Goal: Transaction & Acquisition: Purchase product/service

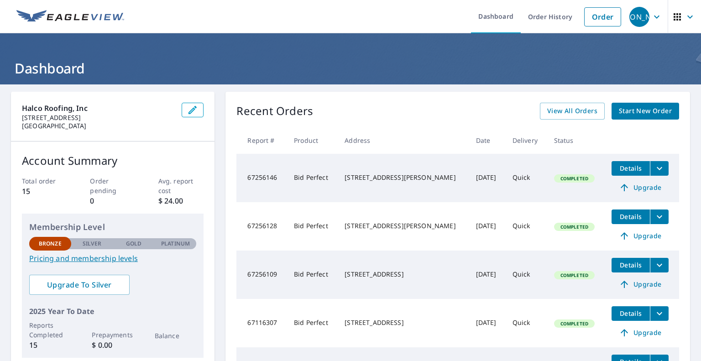
click at [624, 108] on span "Start New Order" at bounding box center [645, 110] width 53 height 11
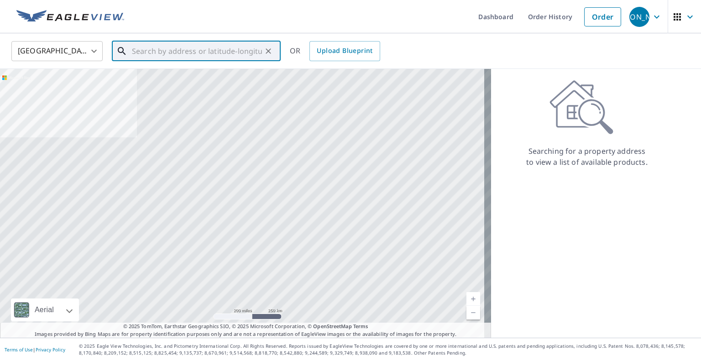
click at [158, 47] on input "text" at bounding box center [197, 51] width 130 height 26
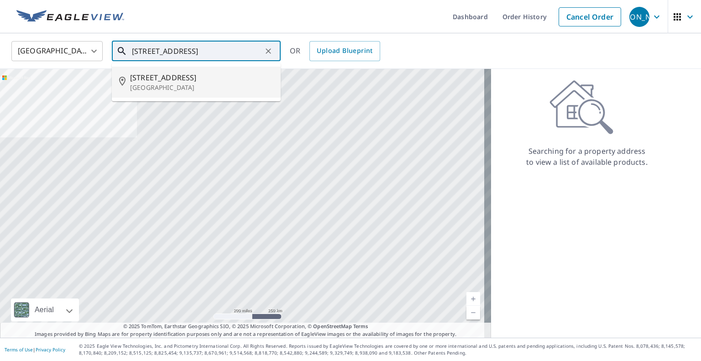
click at [158, 87] on p "[GEOGRAPHIC_DATA]" at bounding box center [201, 87] width 143 height 9
type input "[STREET_ADDRESS]"
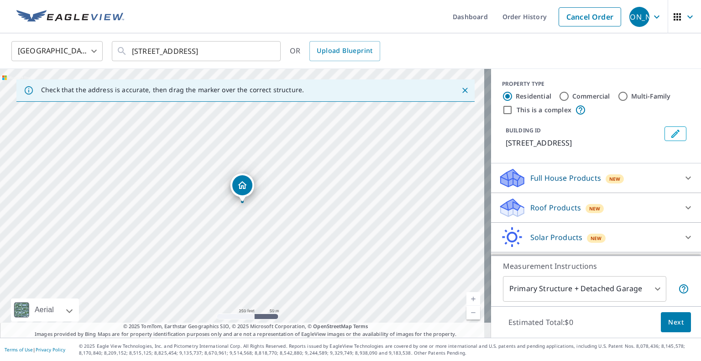
click at [242, 203] on div at bounding box center [243, 202] width 4 height 4
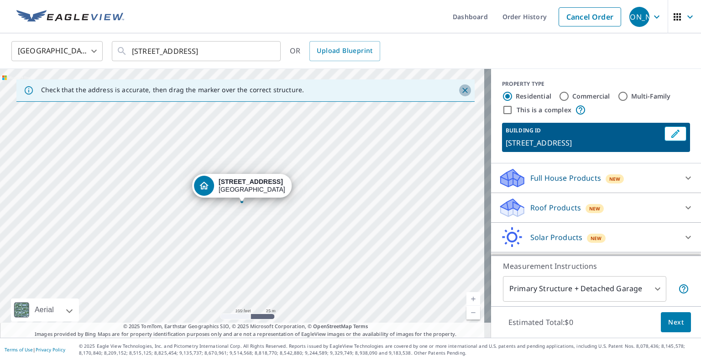
click at [461, 90] on icon "Close" at bounding box center [465, 90] width 9 height 9
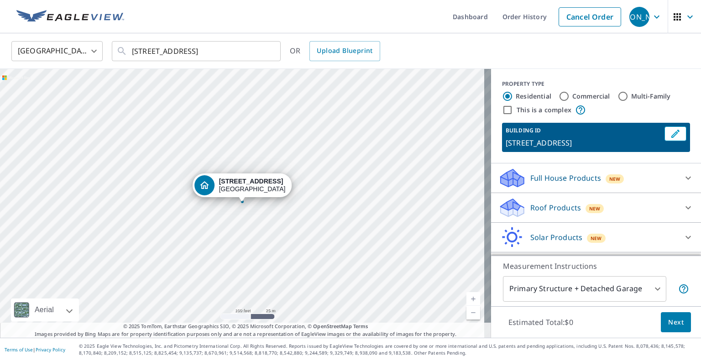
click at [208, 183] on icon "Dropped pin, building 1, Residential property, 2956 Pine Valley Rd San Ramon, C…" at bounding box center [204, 185] width 11 height 11
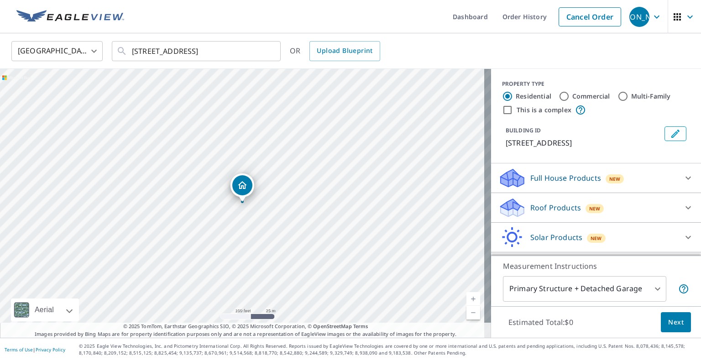
click at [246, 186] on icon "Dropped pin, building 1, Residential property, 2956 Pine Valley Rd San Ramon, C…" at bounding box center [242, 185] width 11 height 11
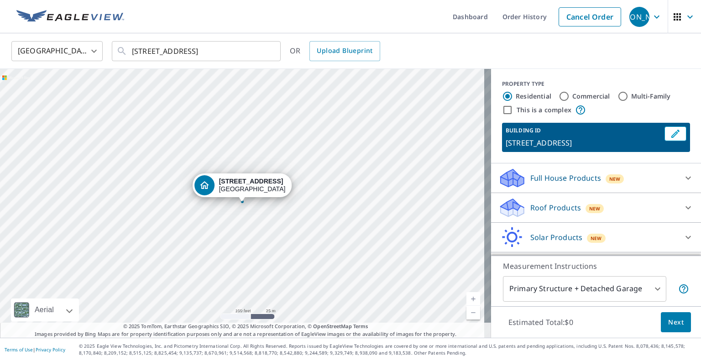
click at [246, 186] on div "[STREET_ADDRESS]" at bounding box center [252, 186] width 67 height 16
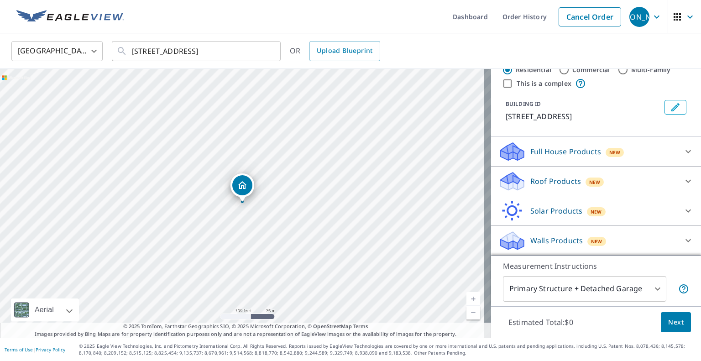
scroll to position [37, 0]
click at [686, 180] on icon at bounding box center [688, 181] width 5 height 3
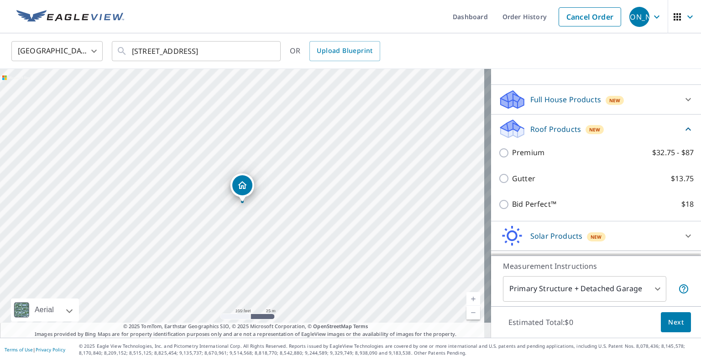
scroll to position [113, 0]
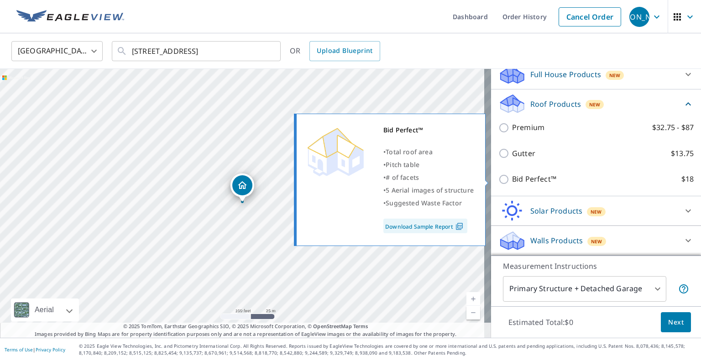
click at [515, 179] on p "Bid Perfect™" at bounding box center [534, 178] width 44 height 11
click at [512, 179] on input "Bid Perfect™ $18" at bounding box center [506, 179] width 14 height 11
checkbox input "true"
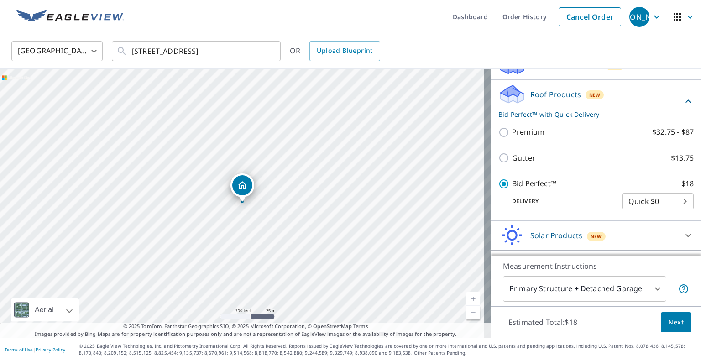
scroll to position [148, 0]
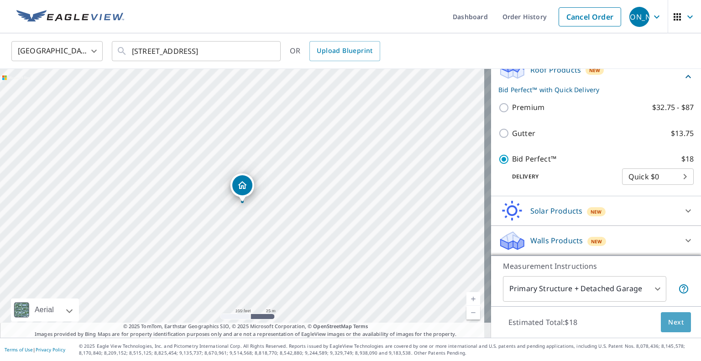
click at [668, 324] on span "Next" at bounding box center [676, 322] width 16 height 11
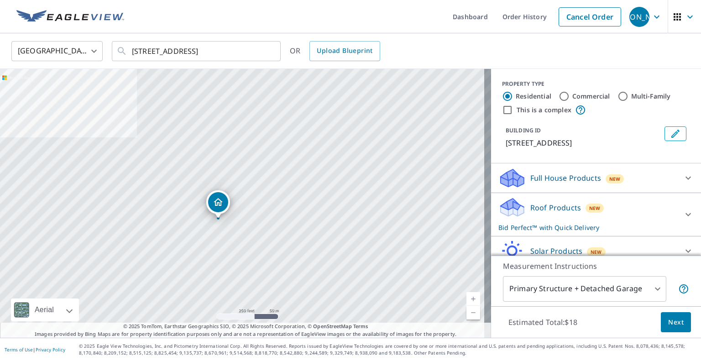
drag, startPoint x: 241, startPoint y: 186, endPoint x: 216, endPoint y: 202, distance: 29.2
